Goal: Use online tool/utility

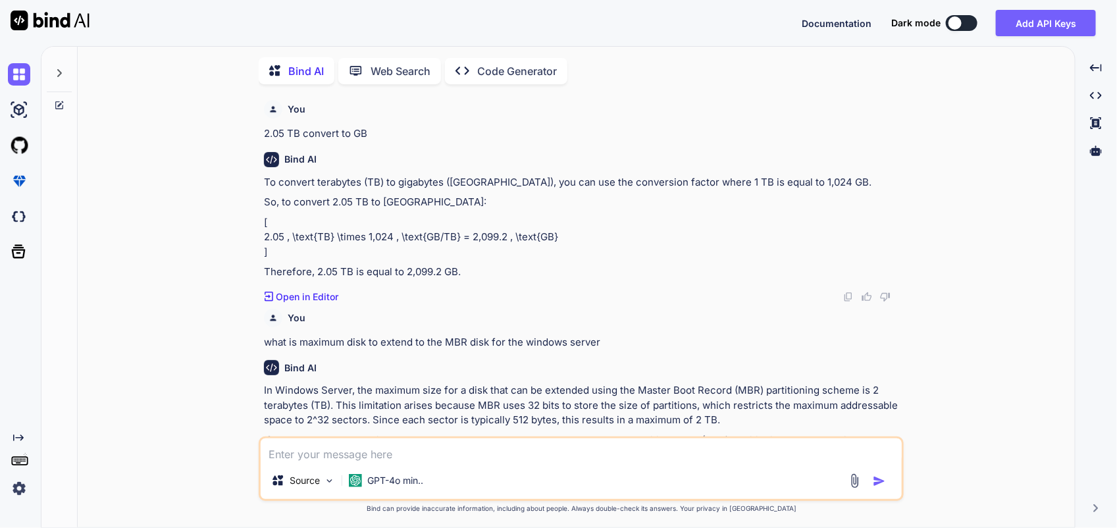
scroll to position [2878, 0]
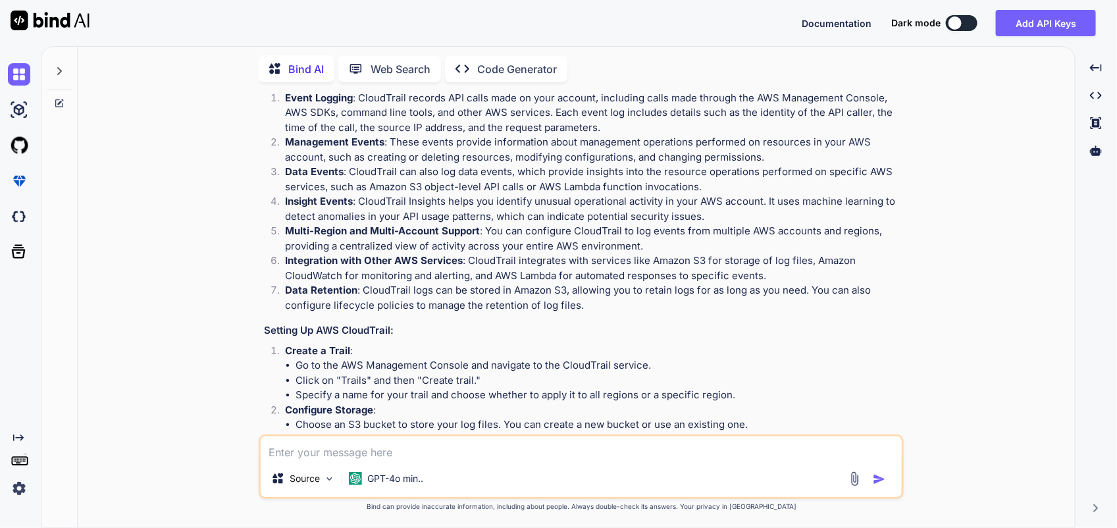
type textarea "t"
type textarea "x"
type textarea "ti"
type textarea "x"
type textarea "tic"
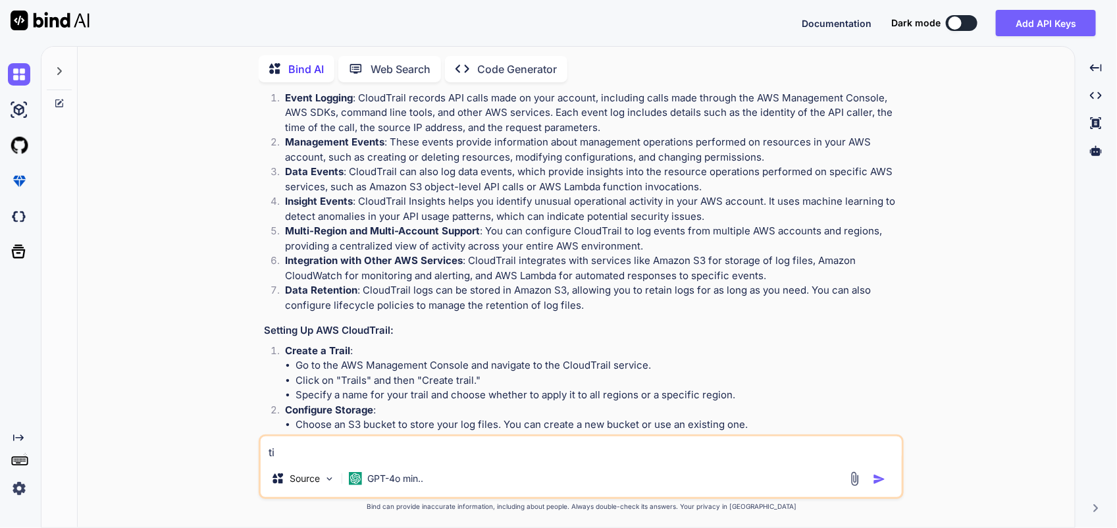
type textarea "x"
type textarea "tick"
type textarea "x"
type textarea "ticke"
type textarea "x"
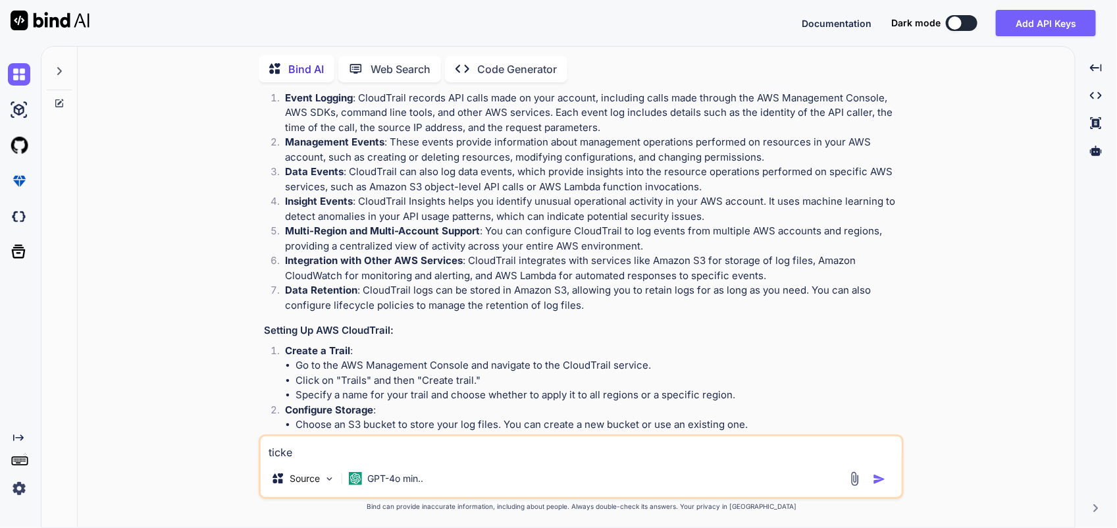
type textarea "ticket"
type textarea "x"
type textarea "ticket"
type textarea "x"
type textarea "ticket h"
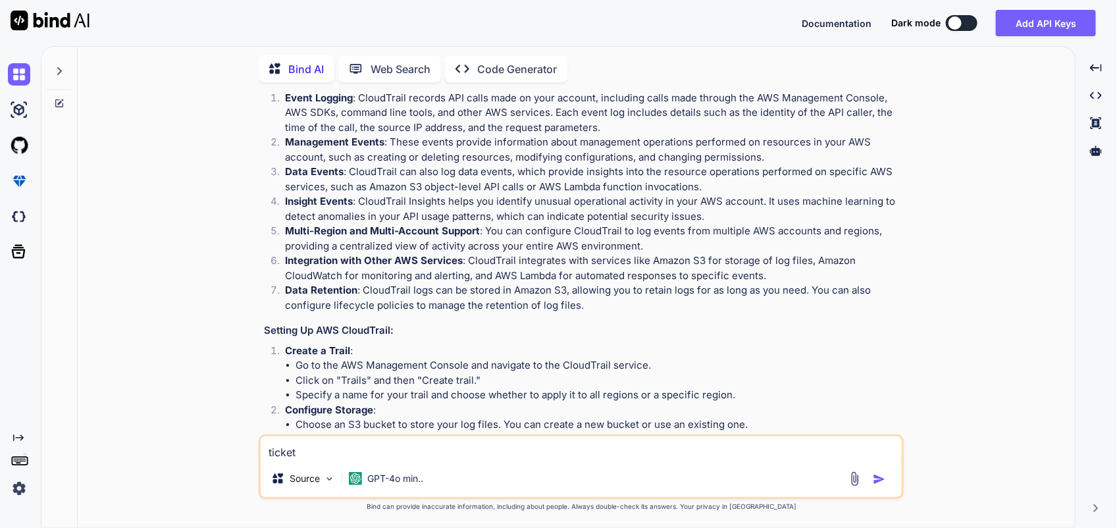
type textarea "x"
type textarea "ticket ha"
type textarea "x"
type textarea "ticket han"
type textarea "x"
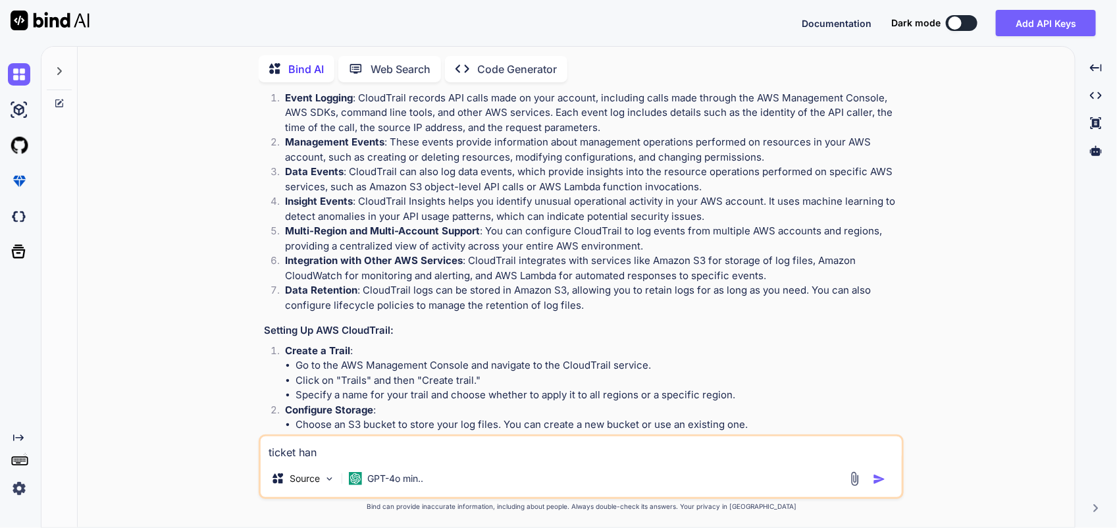
type textarea "ticket hand"
type textarea "x"
type textarea "ticket handi"
type textarea "x"
type textarea "ticket handil"
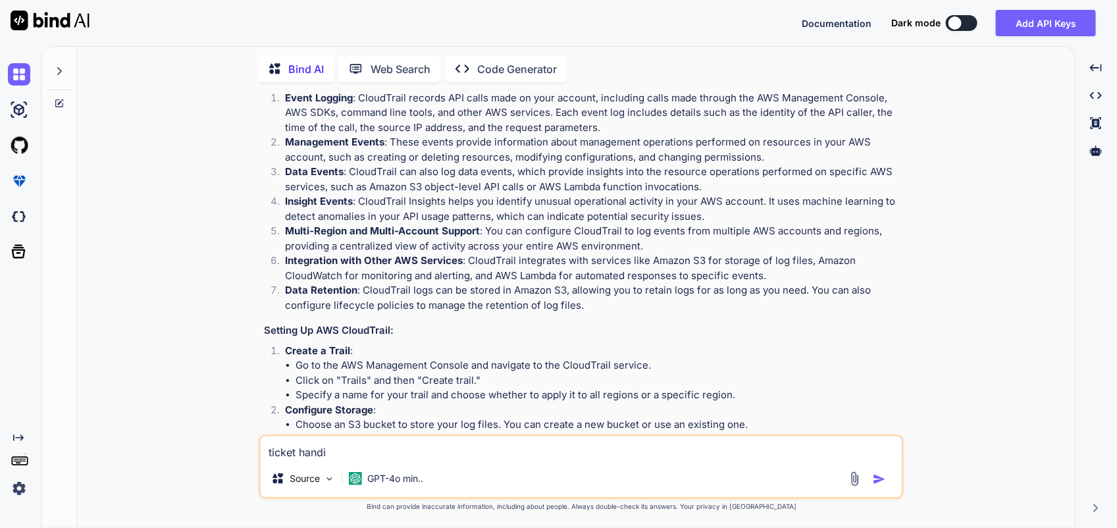
type textarea "x"
type textarea "ticket handili"
type textarea "x"
type textarea "ticket handilin"
type textarea "x"
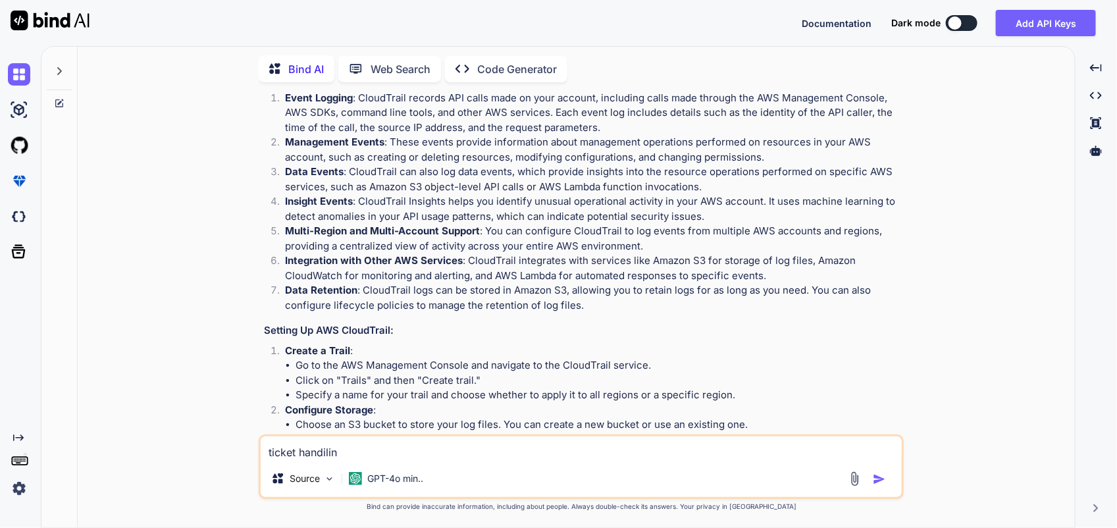
type textarea "ticket handiling"
type textarea "x"
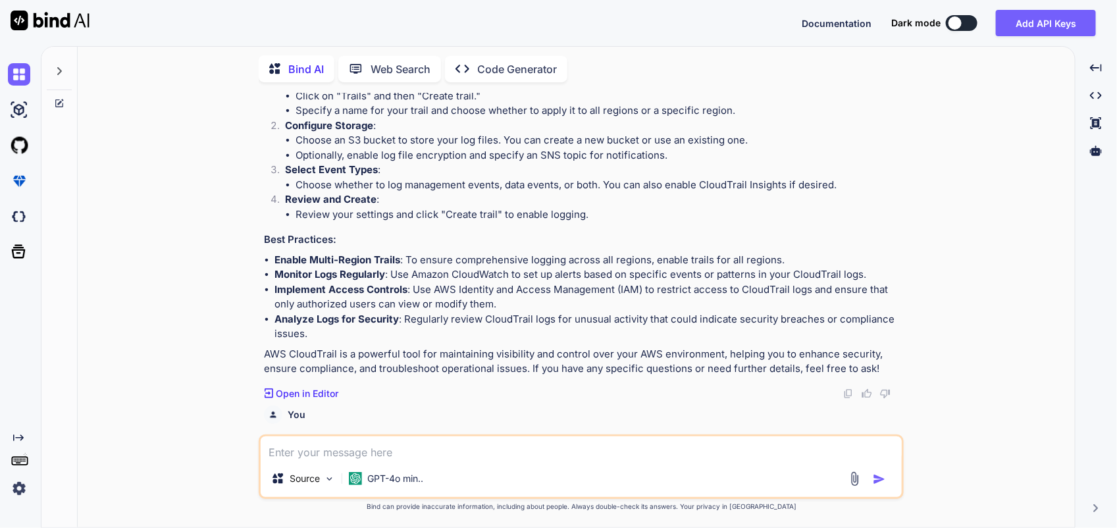
scroll to position [3258, 0]
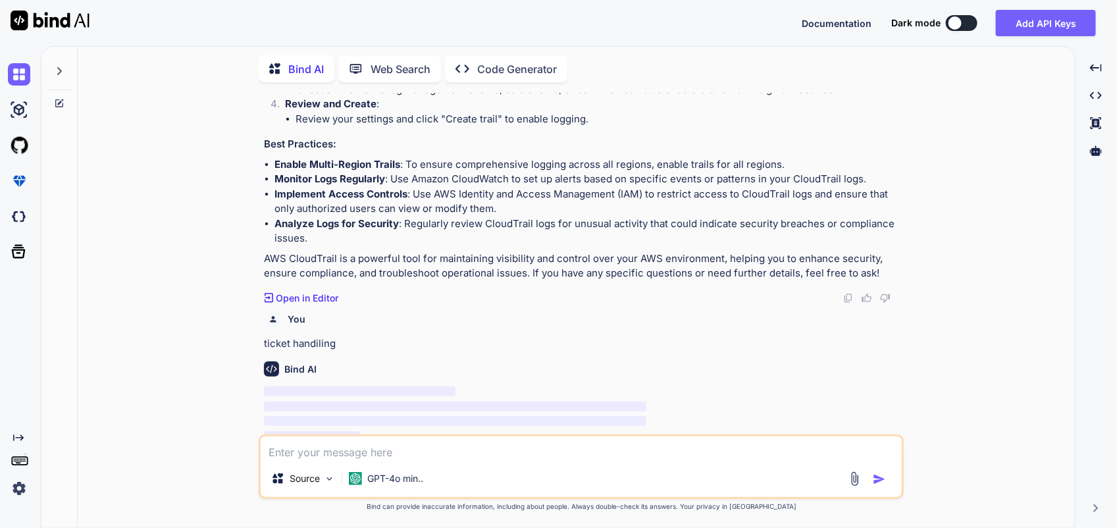
type textarea "x"
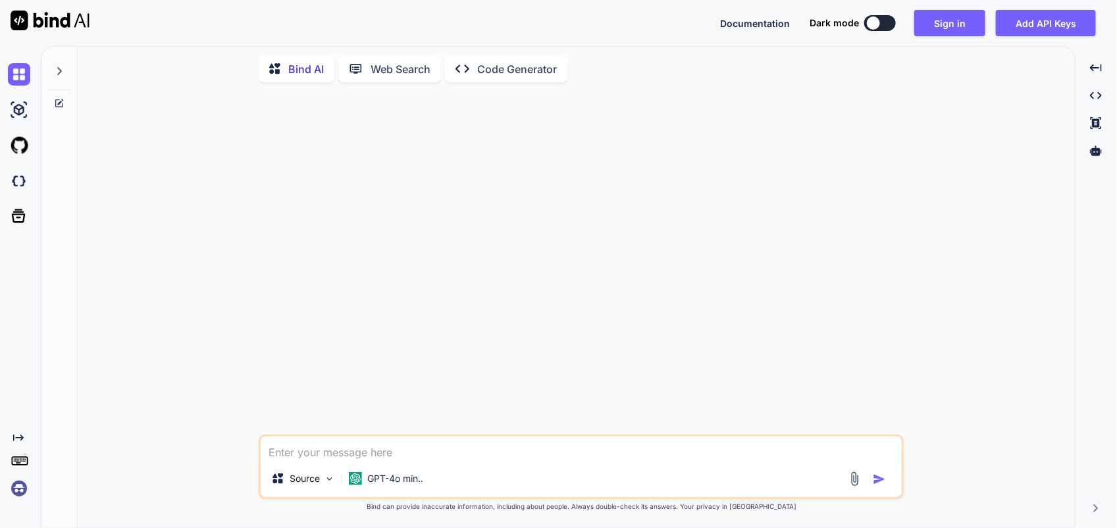
drag, startPoint x: 389, startPoint y: 454, endPoint x: 235, endPoint y: 448, distance: 154.2
click at [235, 448] on div "ticket handiling Source GPT-4o min.. Created with Bind Always check its answers…" at bounding box center [581, 310] width 987 height 435
type textarea "ticket handiling"
click at [267, 454] on textarea "ticket handiling" at bounding box center [581, 449] width 641 height 24
drag, startPoint x: 377, startPoint y: 453, endPoint x: 242, endPoint y: 443, distance: 136.0
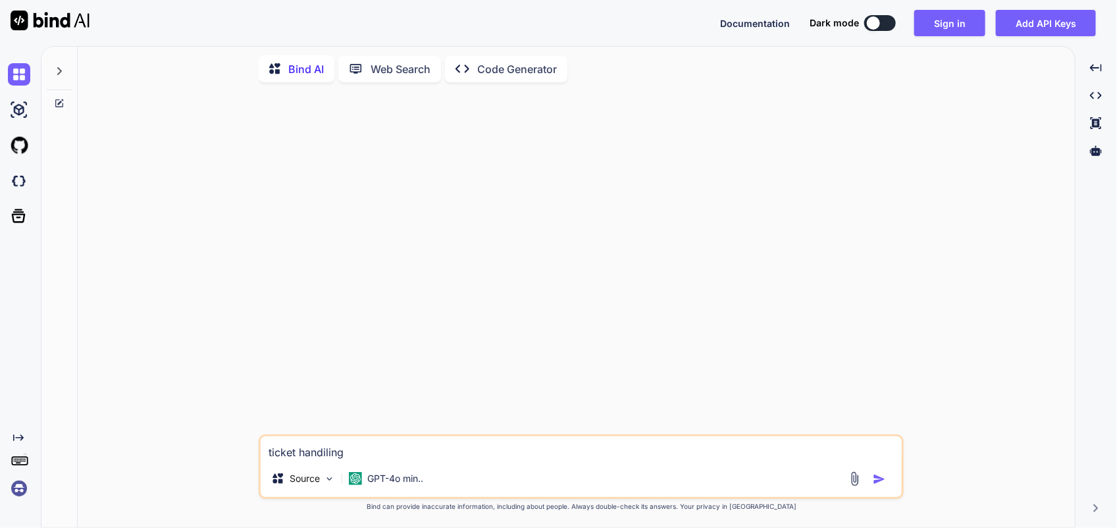
click at [242, 443] on div "ticket handiling Source GPT-4o min.. Created with Bind Always check its answers…" at bounding box center [581, 310] width 987 height 435
type textarea "x"
